Goal: Information Seeking & Learning: Learn about a topic

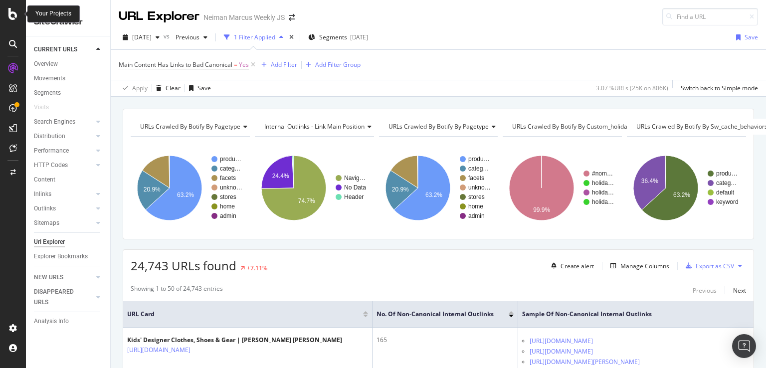
click at [13, 18] on icon at bounding box center [12, 14] width 9 height 12
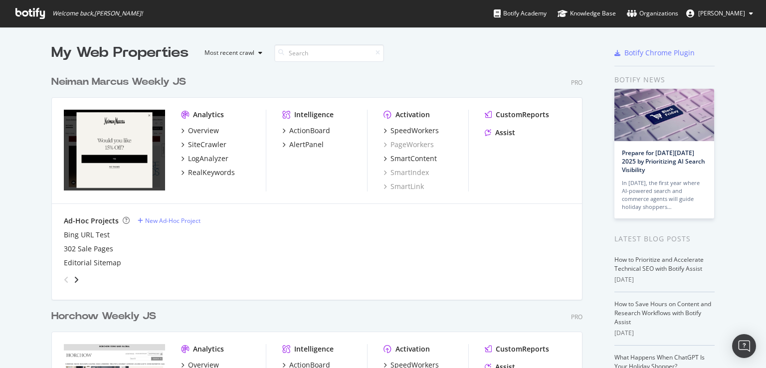
scroll to position [360, 750]
click at [208, 146] on div "SiteCrawler" at bounding box center [207, 145] width 38 height 10
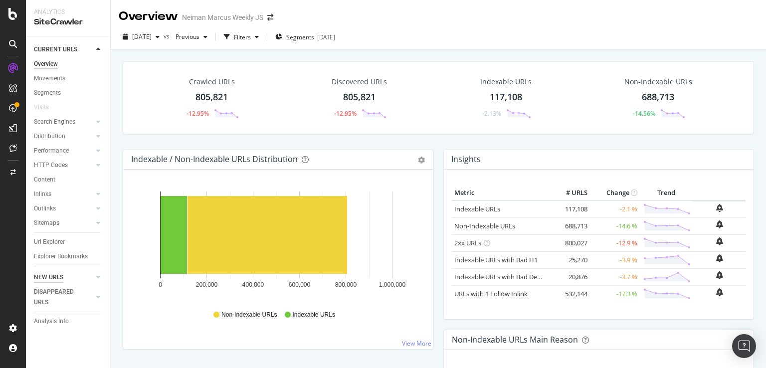
click at [54, 281] on div "NEW URLS" at bounding box center [48, 277] width 29 height 10
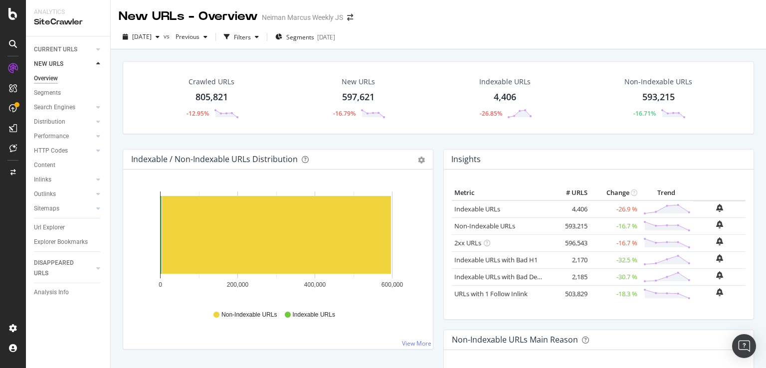
click at [750, 167] on div "Insights Metric # URLS Change Trend Indexable URLs 4,406 -26.9 % Non-Indexable …" at bounding box center [598, 239] width 321 height 181
